Goal: Find contact information: Find contact information

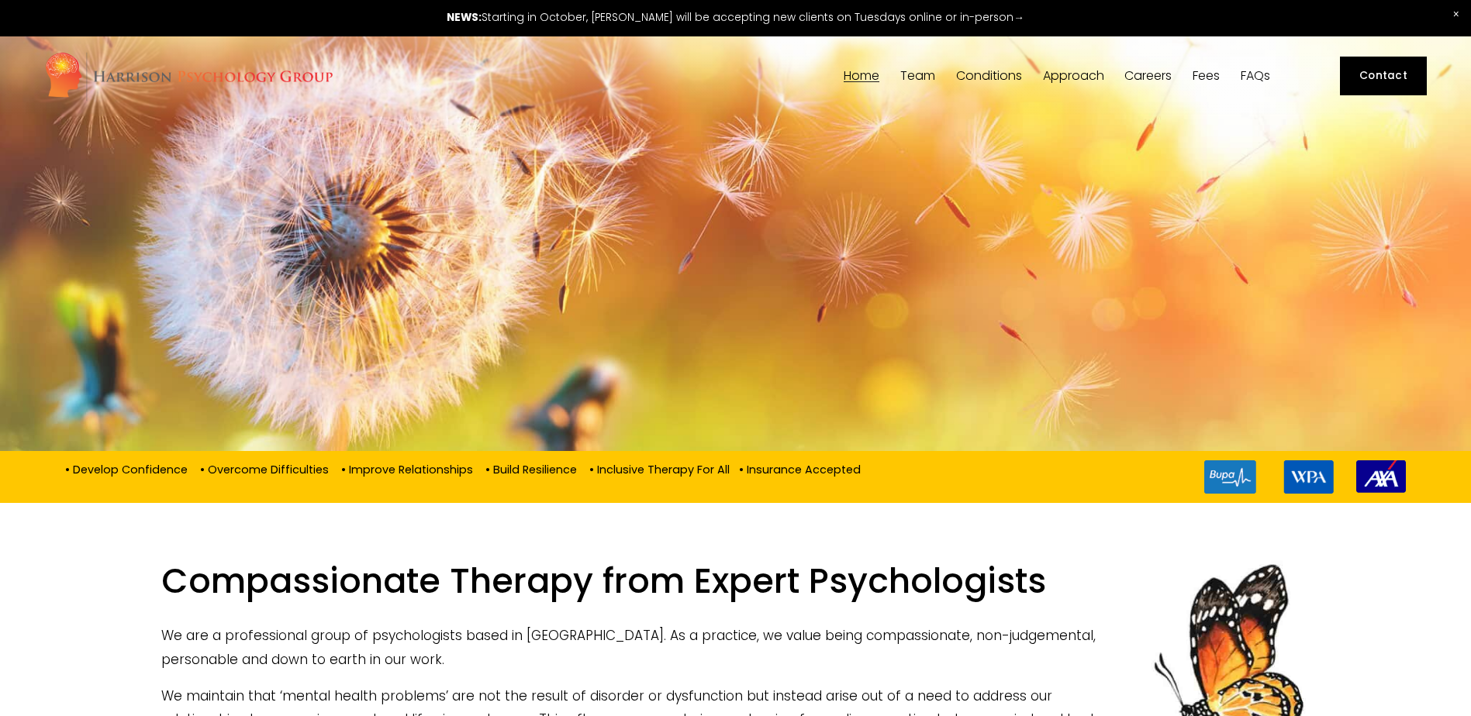
click at [860, 81] on link "Home" at bounding box center [862, 76] width 36 height 15
click at [1395, 69] on link "Contact" at bounding box center [1383, 76] width 87 height 39
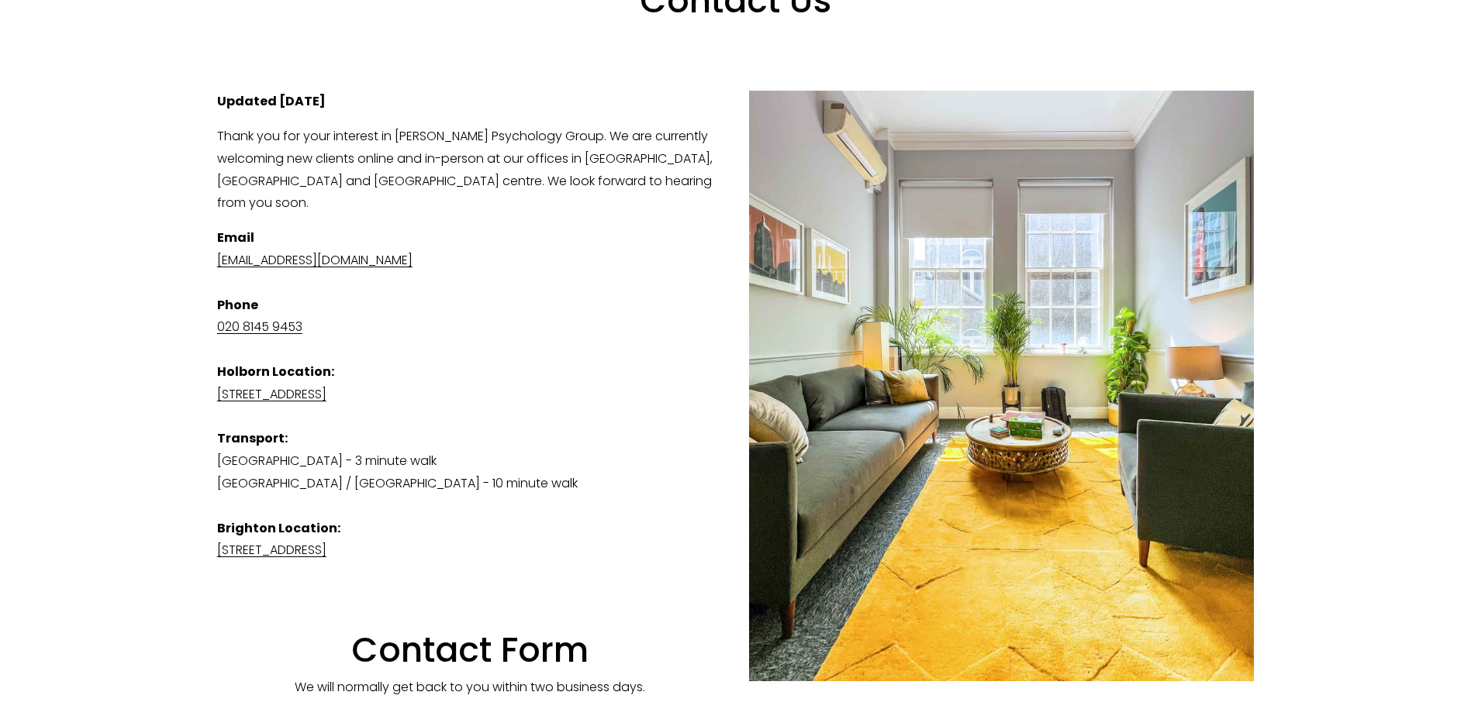
scroll to position [310, 0]
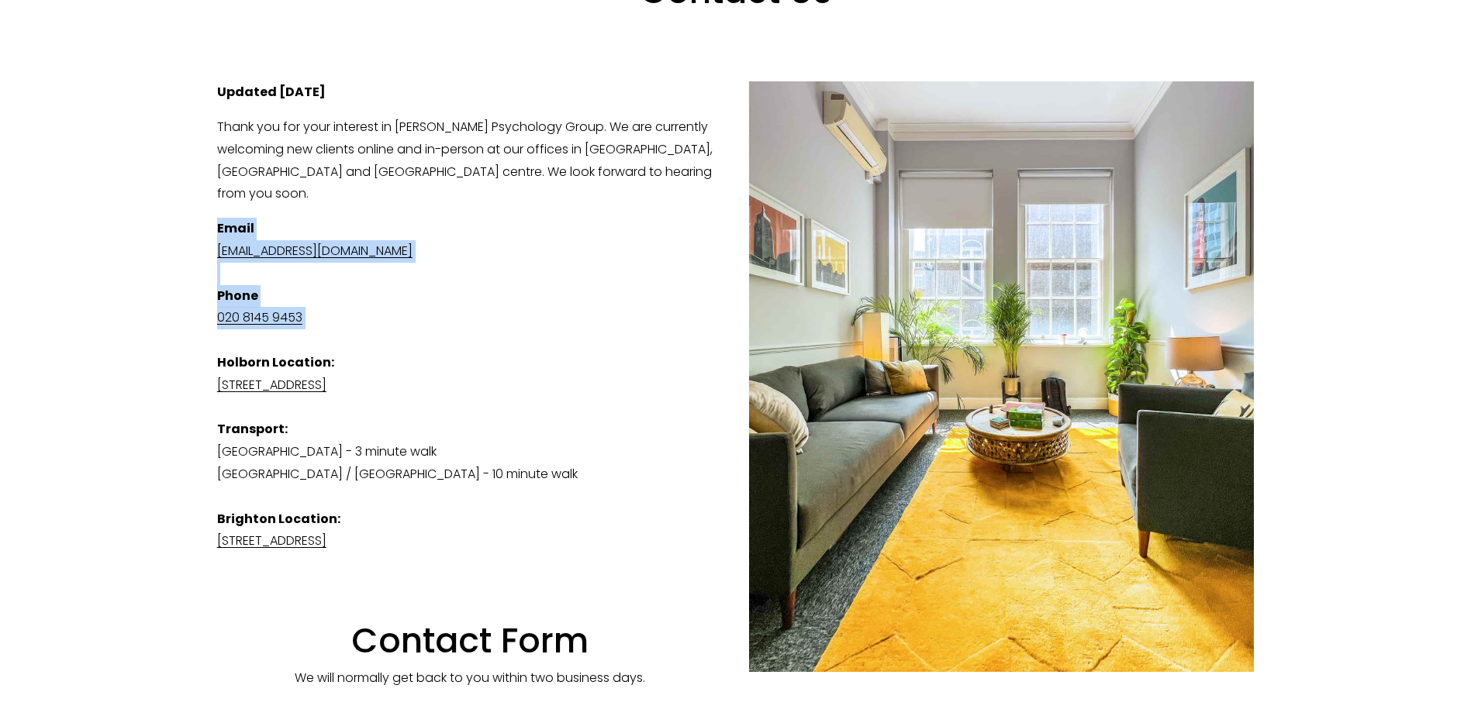
drag, startPoint x: 209, startPoint y: 243, endPoint x: 368, endPoint y: 350, distance: 191.6
click at [368, 350] on div "Updated 26th September 2025 Thank you for your interest in Harrison Psychology …" at bounding box center [735, 385] width 1063 height 634
drag, startPoint x: 368, startPoint y: 350, endPoint x: 310, endPoint y: 267, distance: 101.3
copy p "Email admin@harrisonpsychologygroup.com Phone 020 8145 9453"
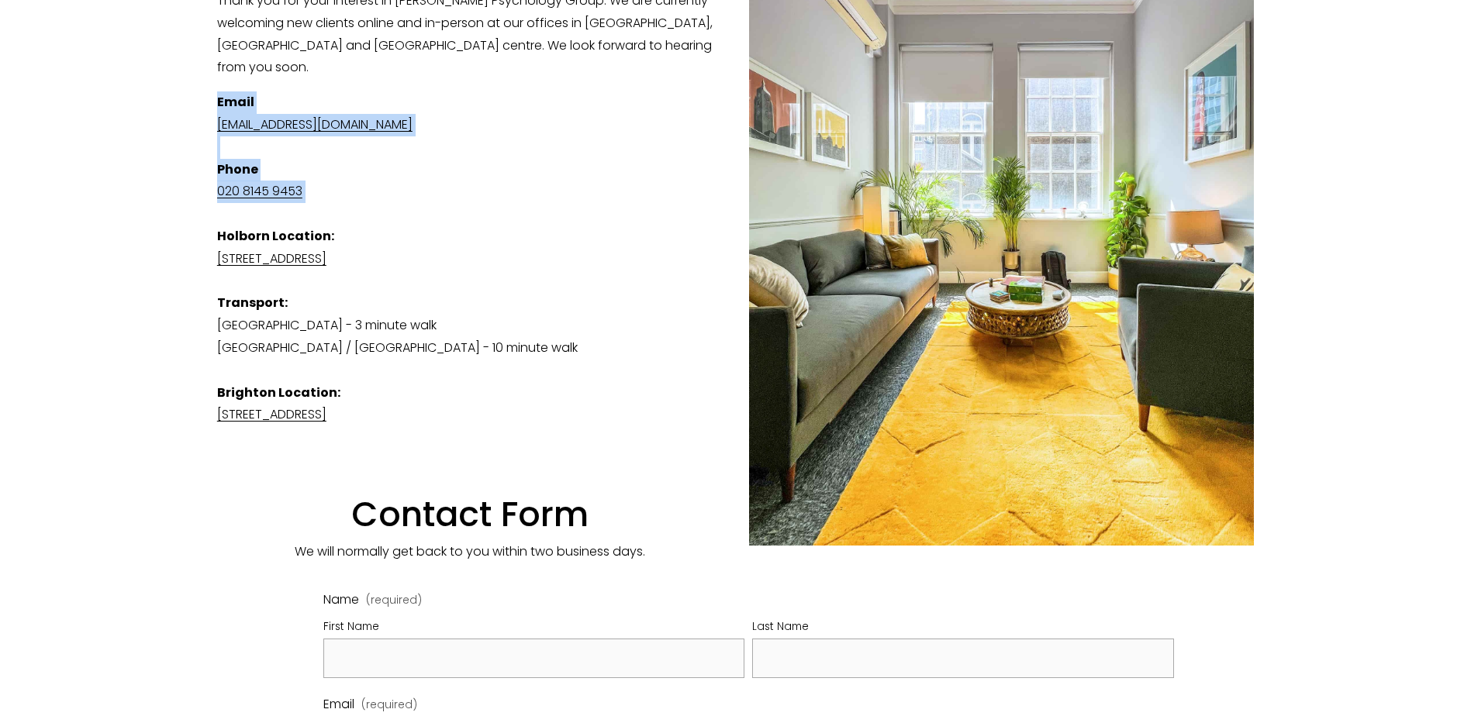
scroll to position [388, 0]
